Goal: Register for event/course

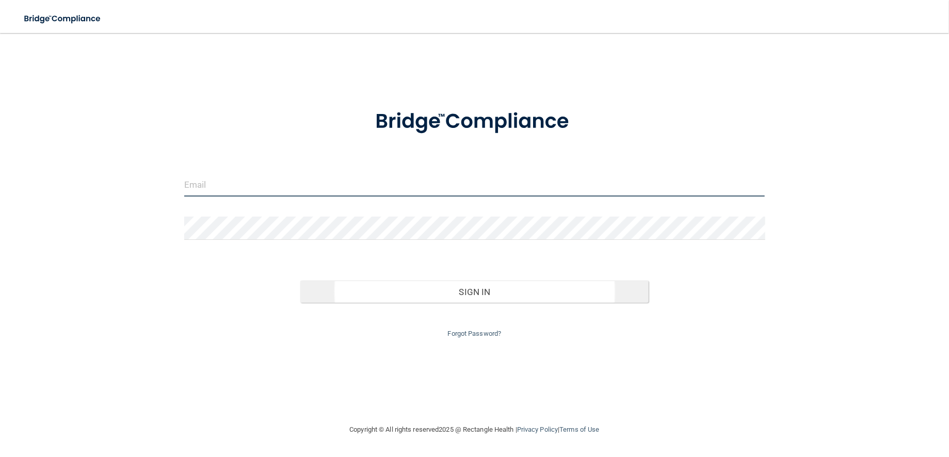
type input "[EMAIL_ADDRESS][DOMAIN_NAME]"
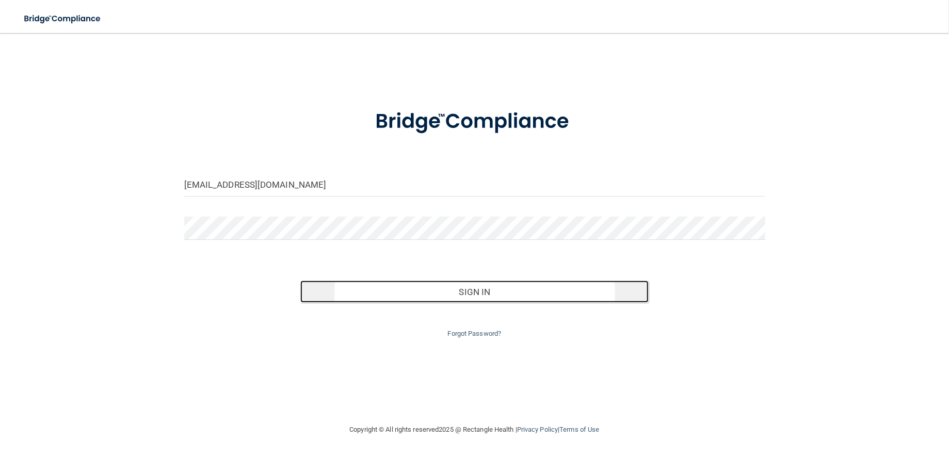
click at [478, 303] on button "Sign In" at bounding box center [474, 292] width 348 height 23
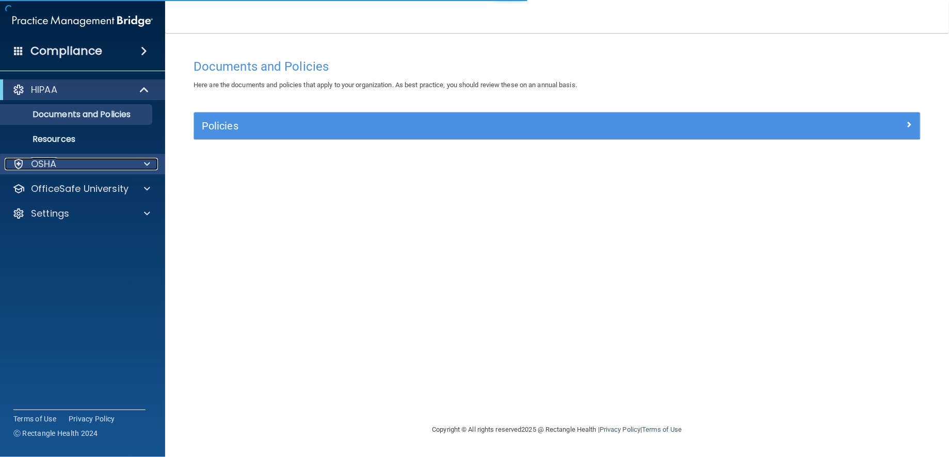
click at [31, 162] on p "OSHA" at bounding box center [44, 164] width 26 height 12
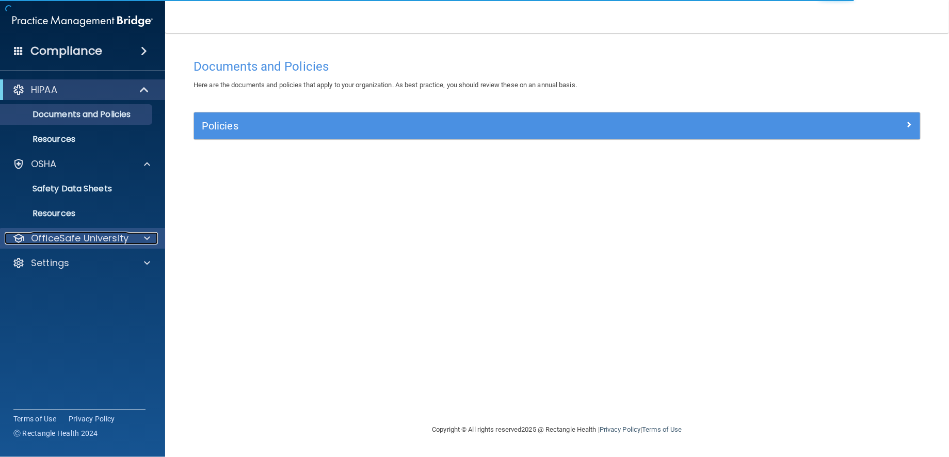
click at [55, 242] on p "OfficeSafe University" at bounding box center [80, 238] width 98 height 12
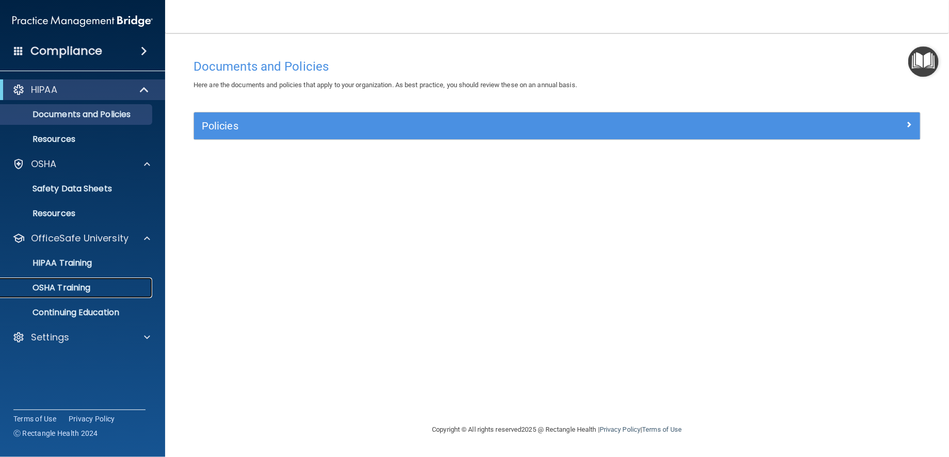
click at [61, 292] on p "OSHA Training" at bounding box center [49, 288] width 84 height 10
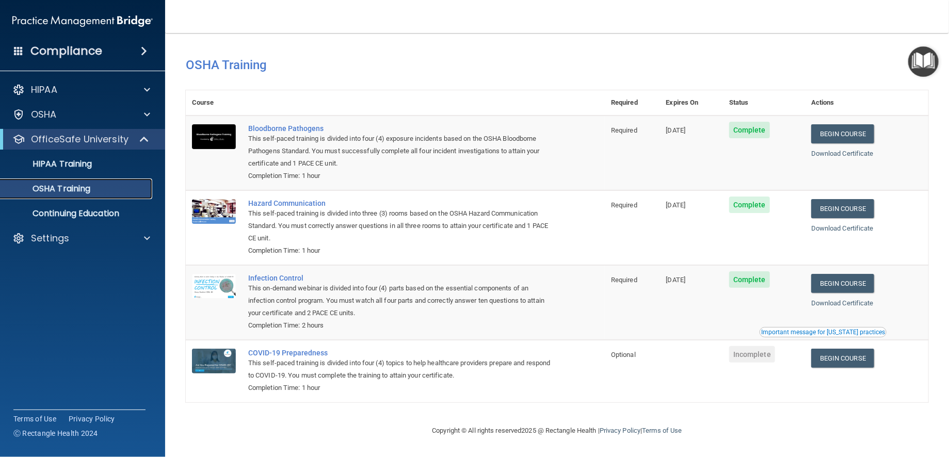
scroll to position [52, 0]
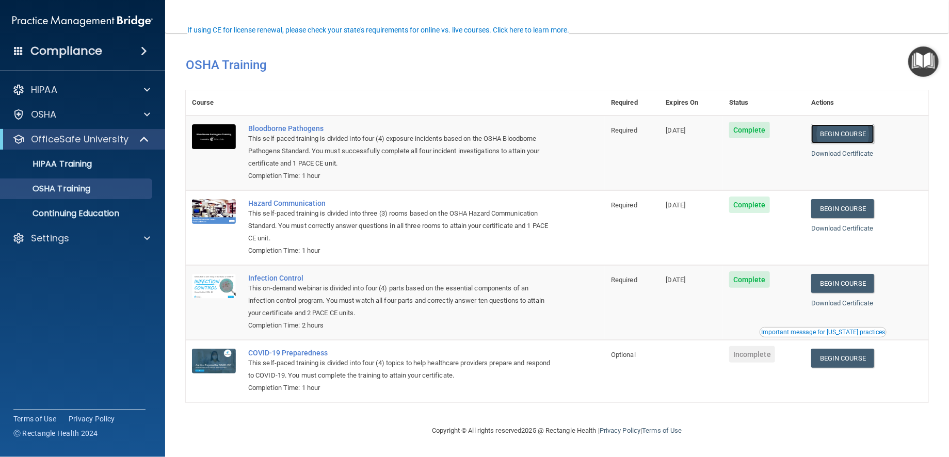
click at [828, 124] on link "Begin Course" at bounding box center [842, 133] width 63 height 19
click at [813, 124] on link "Begin Course" at bounding box center [842, 133] width 63 height 19
click at [819, 124] on link "Begin Course" at bounding box center [842, 133] width 63 height 19
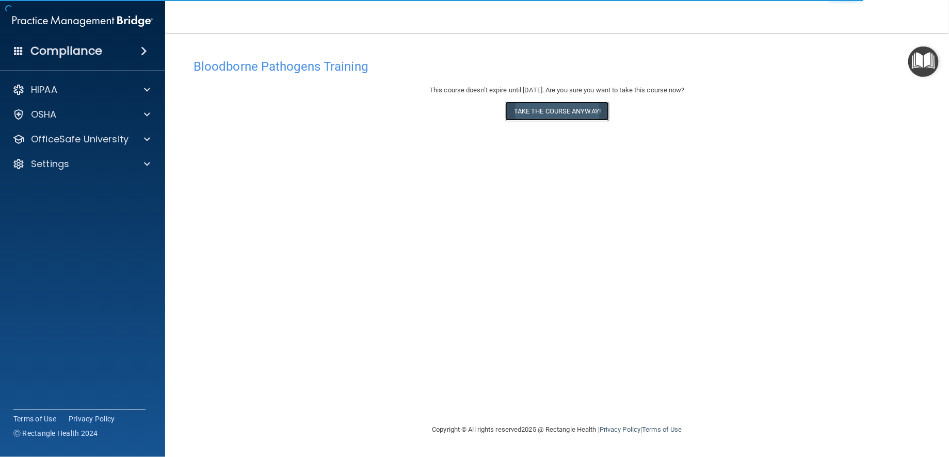
click at [556, 116] on button "Take the course anyway!" at bounding box center [557, 111] width 104 height 19
click at [534, 115] on button "Take the course anyway!" at bounding box center [557, 111] width 104 height 19
click at [607, 115] on button "Take the course anyway!" at bounding box center [557, 111] width 104 height 19
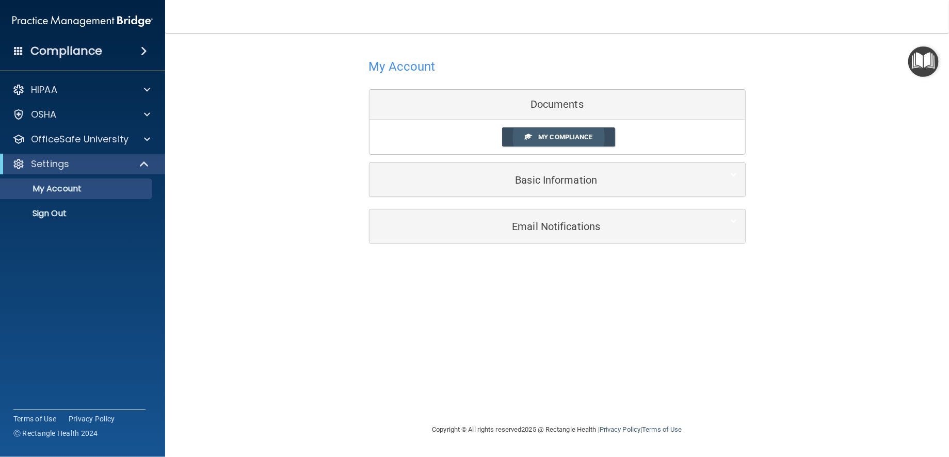
click at [577, 139] on span "My Compliance" at bounding box center [565, 137] width 54 height 8
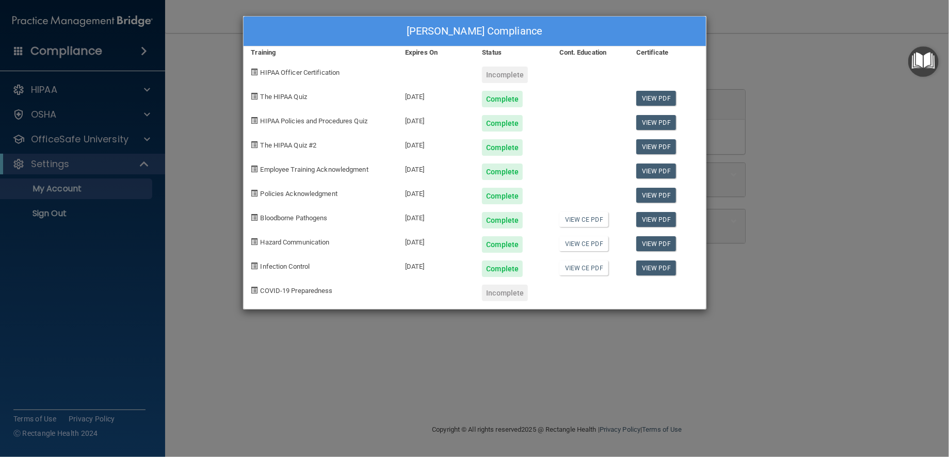
click at [862, 236] on div "Amy White's Compliance Training Expires On Status Cont. Education Certificate H…" at bounding box center [474, 228] width 949 height 457
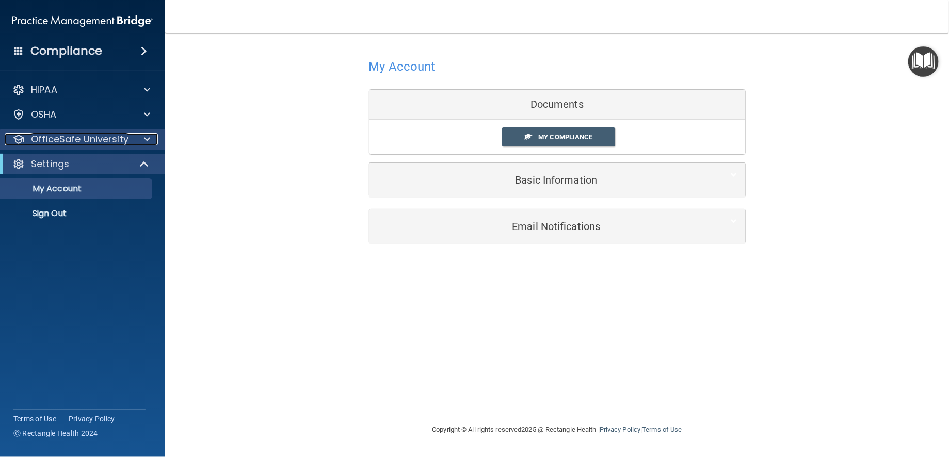
click at [59, 139] on p "OfficeSafe University" at bounding box center [80, 139] width 98 height 12
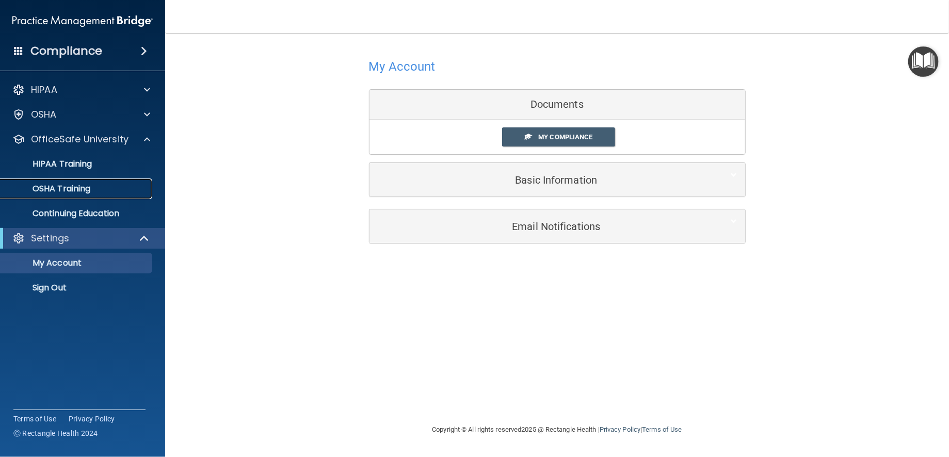
click at [62, 185] on p "OSHA Training" at bounding box center [49, 189] width 84 height 10
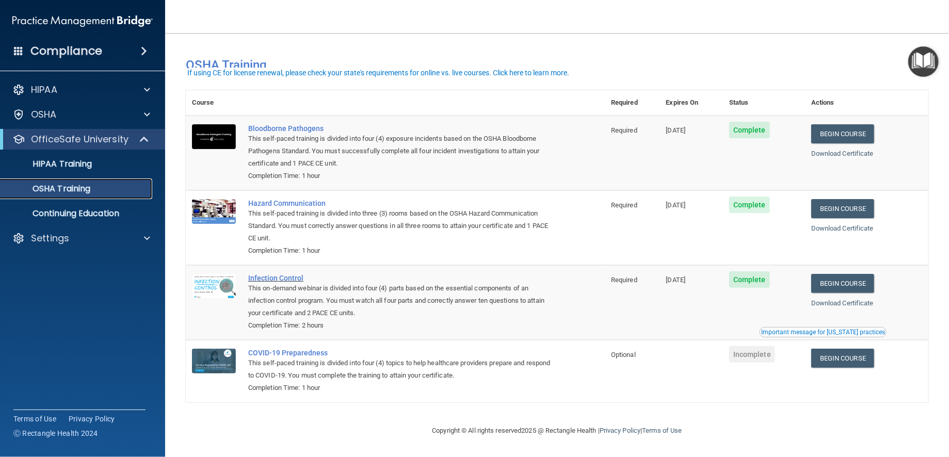
scroll to position [9, 0]
